Goal: Check status: Check status

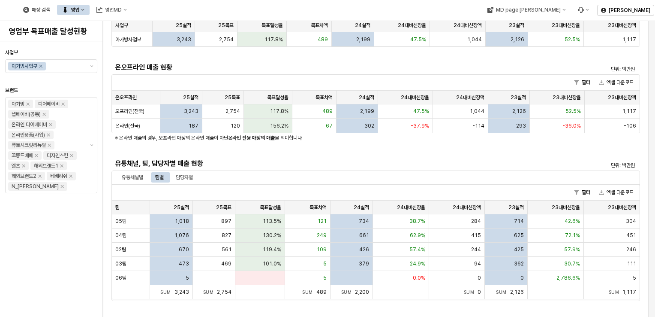
scroll to position [73, 0]
click at [140, 177] on div "유통채널별" at bounding box center [132, 177] width 21 height 10
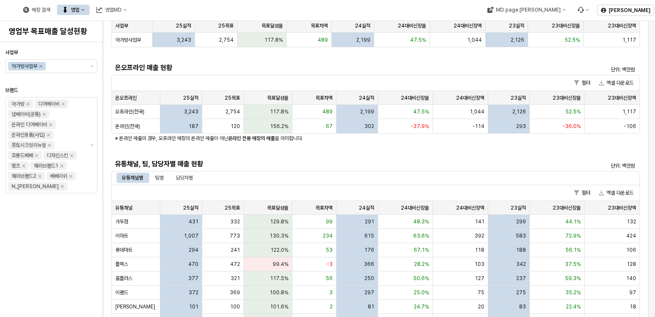
scroll to position [0, 0]
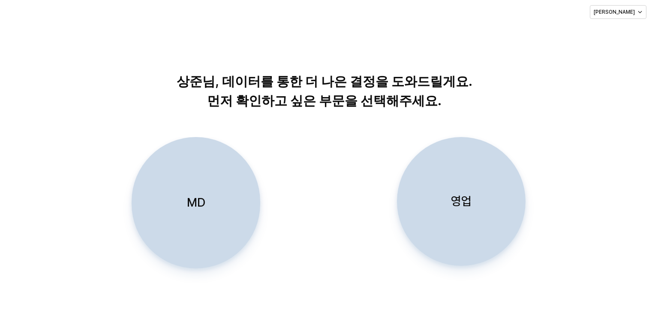
click at [466, 193] on p "영업" at bounding box center [461, 201] width 21 height 16
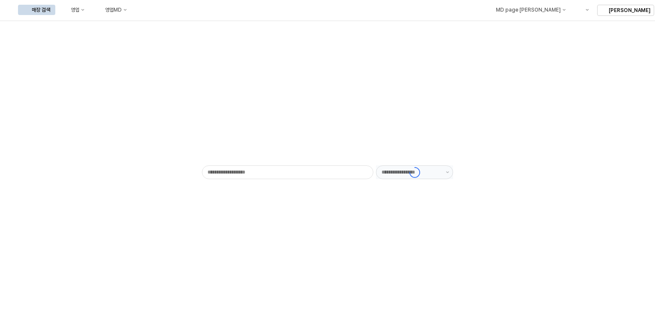
type input "******"
click at [79, 7] on div "영업" at bounding box center [75, 10] width 9 height 6
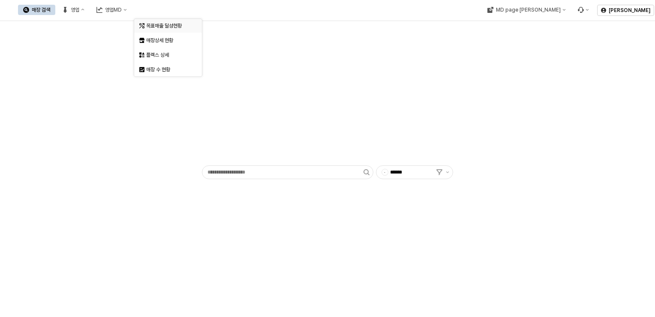
click at [155, 22] on div "목표매출 달성현황" at bounding box center [168, 25] width 45 height 7
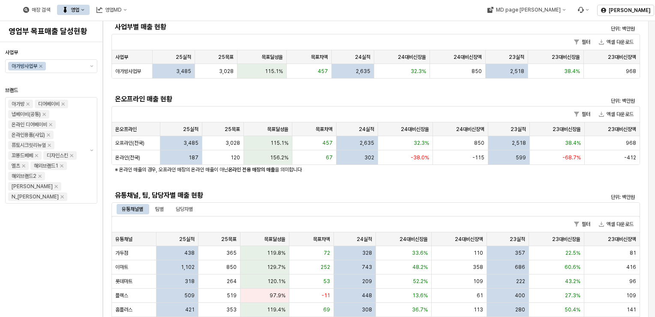
scroll to position [41, 0]
click at [163, 205] on div "팀별" at bounding box center [159, 210] width 9 height 10
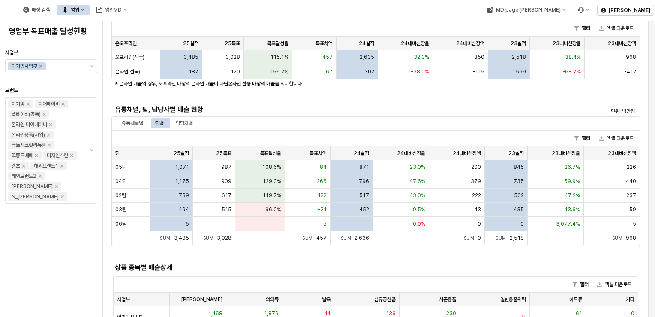
scroll to position [128, 0]
click at [140, 118] on div "유통채널별" at bounding box center [132, 123] width 21 height 10
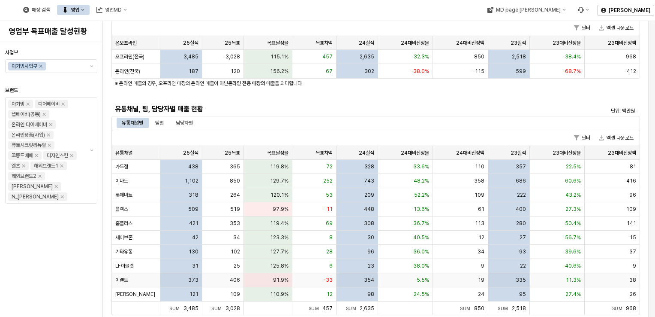
click at [143, 281] on div "이랜드" at bounding box center [136, 280] width 48 height 14
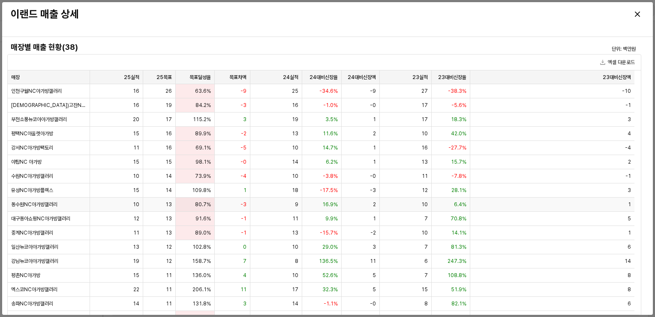
click at [172, 202] on div "13" at bounding box center [159, 204] width 33 height 14
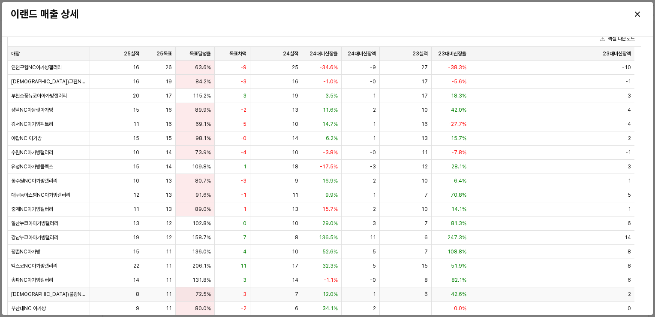
scroll to position [22, 0]
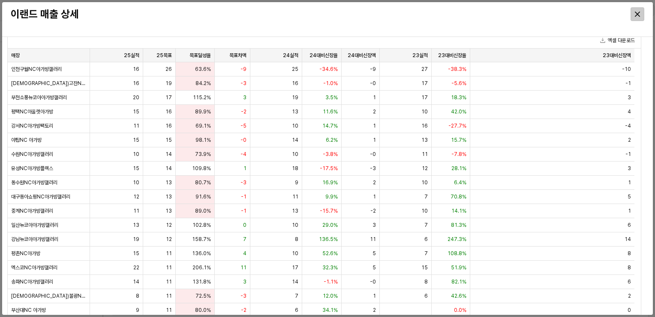
click at [639, 11] on div "Close" at bounding box center [637, 14] width 13 height 13
